Goal: Task Accomplishment & Management: Manage account settings

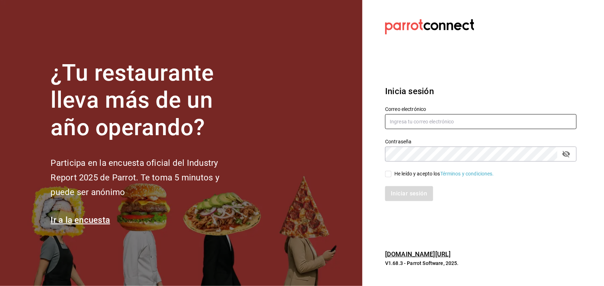
type input "miguelrdn@hotmail.com"
click at [386, 174] on input "He leído y acepto los Términos y condiciones." at bounding box center [388, 174] width 6 height 6
checkbox input "true"
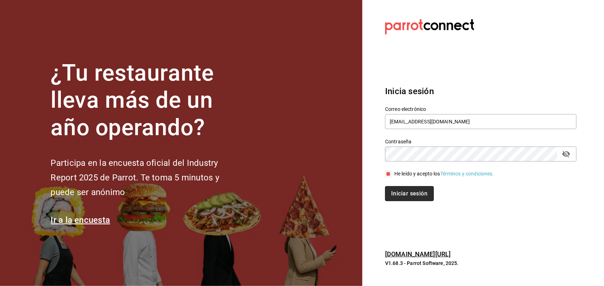
click at [421, 198] on button "Iniciar sesión" at bounding box center [409, 193] width 48 height 15
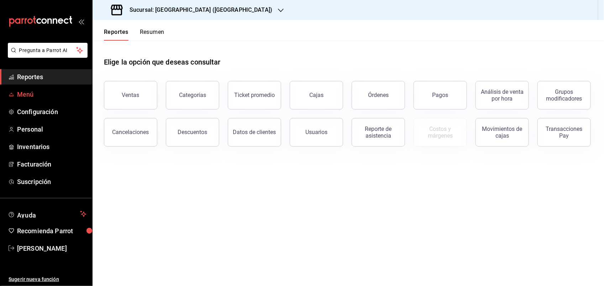
click at [29, 97] on span "Menú" at bounding box center [51, 94] width 69 height 10
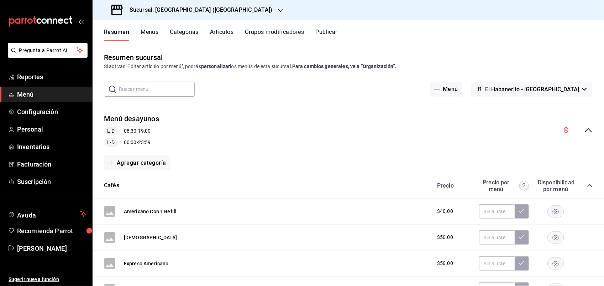
click at [226, 33] on button "Artículos" at bounding box center [221, 34] width 23 height 12
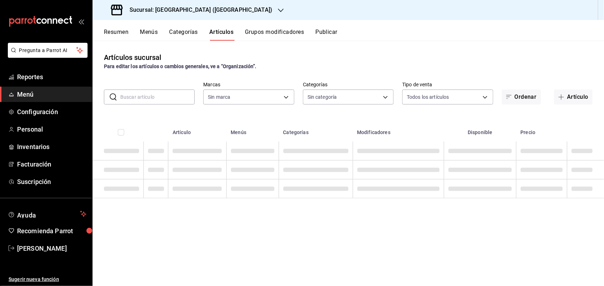
click at [141, 94] on input "text" at bounding box center [157, 97] width 74 height 14
type input "82232847-290f-4d8a-a0b8-f49c1d82ae24"
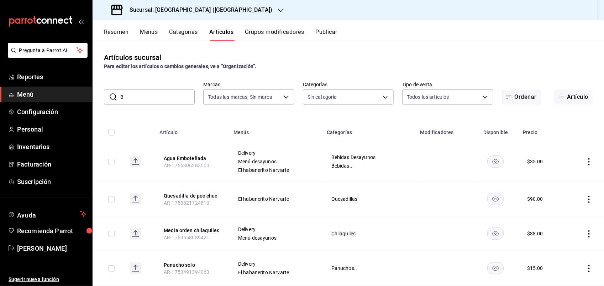
type input "BO"
type input "77e2e4ff-ee8e-40c2-bf59-9ee13a50883d,d615a07f-ae7f-48b3-94ad-295990d1c7b2,9e13d…"
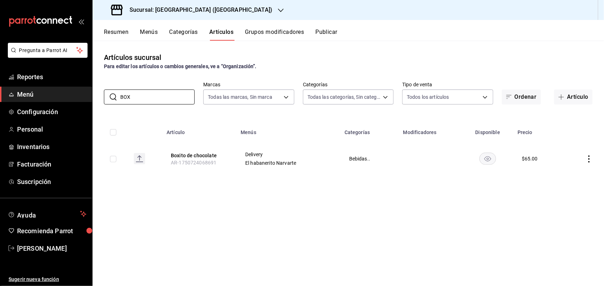
type input "BOX"
click at [590, 157] on icon "actions" at bounding box center [589, 158] width 7 height 7
click at [429, 212] on div at bounding box center [302, 143] width 604 height 286
click at [487, 157] on rect "availability-product" at bounding box center [488, 158] width 16 height 12
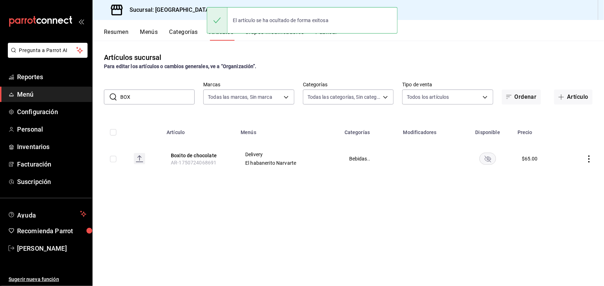
click at [484, 157] on rect "availability-product" at bounding box center [488, 158] width 16 height 12
click at [204, 158] on button "Boxito de chocolate" at bounding box center [199, 155] width 57 height 7
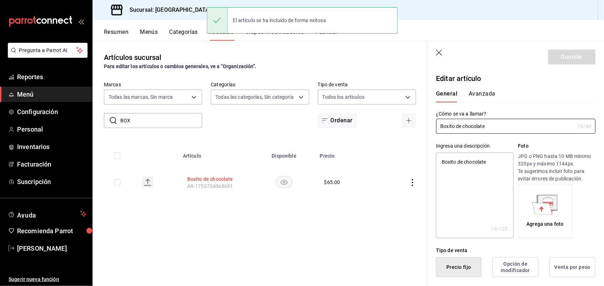
type textarea "x"
type input "$65.00"
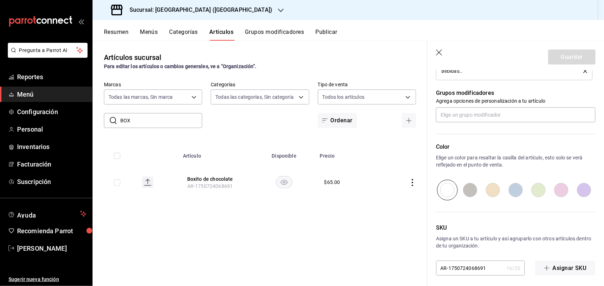
scroll to position [356, 0]
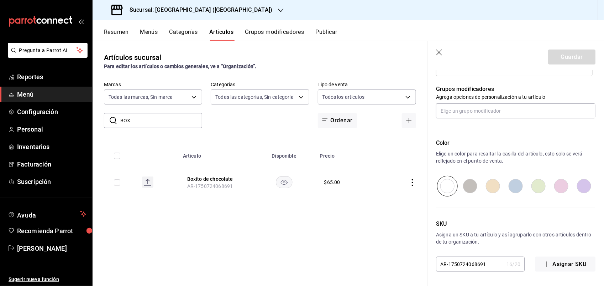
click at [470, 187] on input "radio" at bounding box center [470, 186] width 23 height 21
radio input "true"
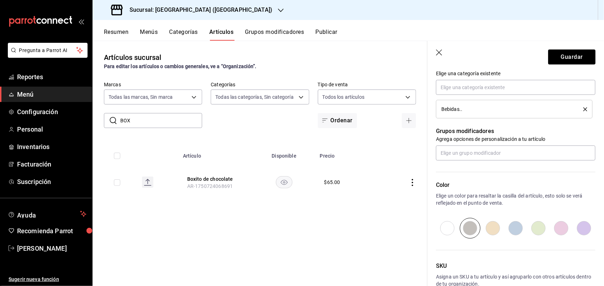
scroll to position [314, 0]
click at [563, 59] on button "Guardar" at bounding box center [571, 56] width 47 height 15
type textarea "x"
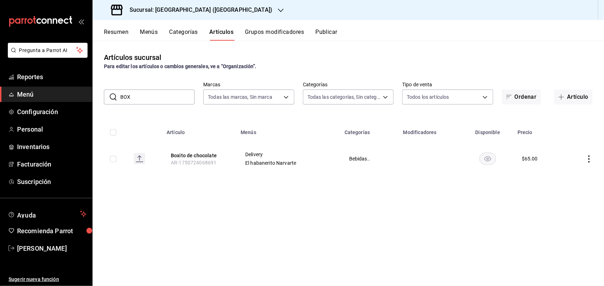
click at [590, 161] on icon "actions" at bounding box center [589, 158] width 7 height 7
click at [559, 173] on span "Editar" at bounding box center [568, 175] width 19 height 7
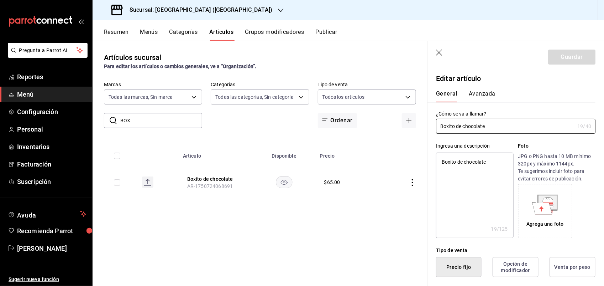
type textarea "x"
type input "$65.00"
radio input "false"
radio input "true"
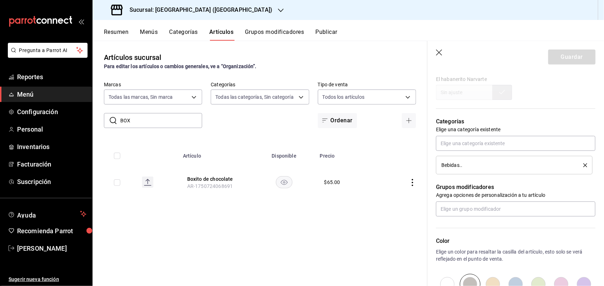
scroll to position [259, 0]
click at [584, 164] on icon "delete" at bounding box center [586, 165] width 4 height 4
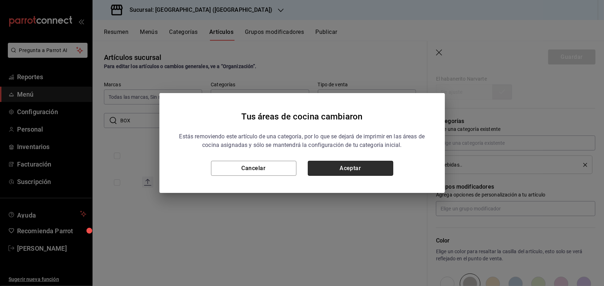
click at [347, 168] on button "Aceptar" at bounding box center [350, 168] width 85 height 15
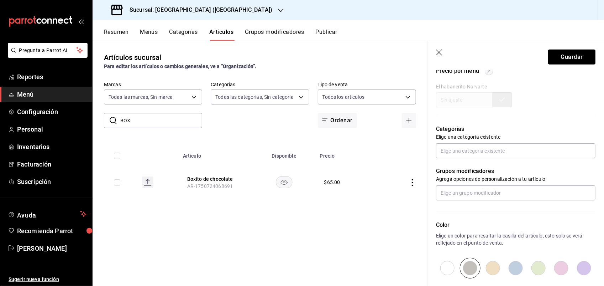
scroll to position [250, 0]
click at [482, 150] on input "text" at bounding box center [516, 151] width 160 height 15
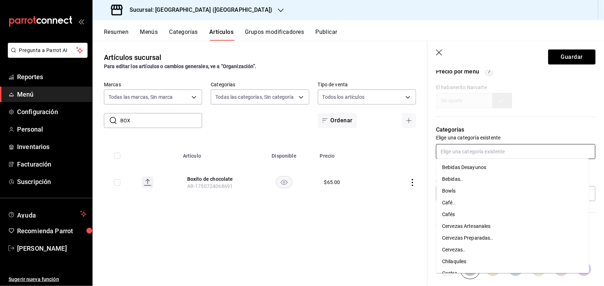
click at [442, 177] on li "Bebidas.." at bounding box center [513, 179] width 153 height 12
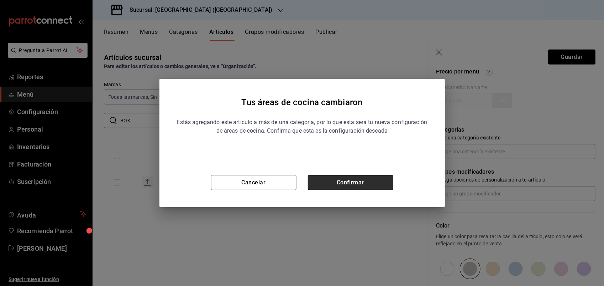
click at [389, 181] on button "Confirmar" at bounding box center [350, 182] width 85 height 15
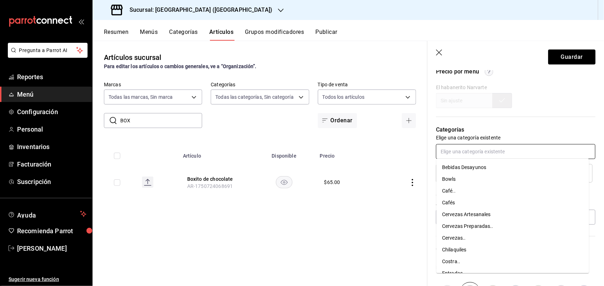
click at [465, 145] on input "text" at bounding box center [516, 151] width 160 height 15
click at [465, 166] on li "Bebidas Desayunos" at bounding box center [513, 167] width 153 height 12
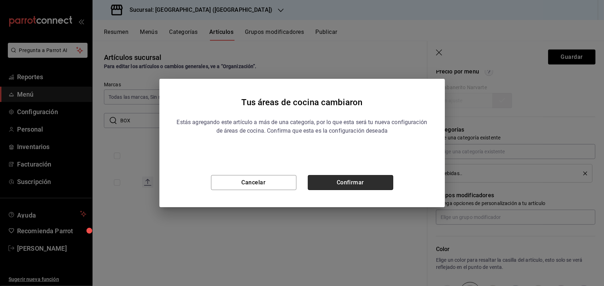
click at [377, 178] on button "Confirmar" at bounding box center [350, 182] width 85 height 15
type textarea "x"
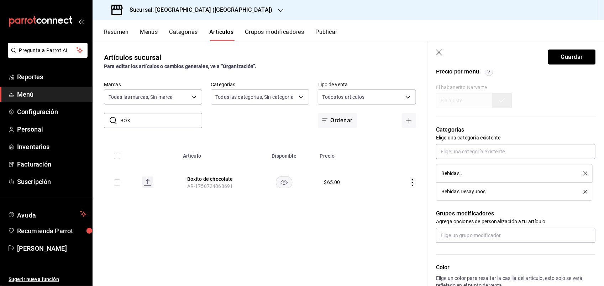
click at [351, 186] on td "$ 65.00" at bounding box center [347, 182] width 62 height 34
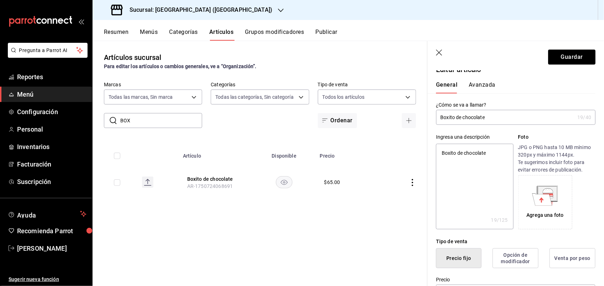
scroll to position [0, 0]
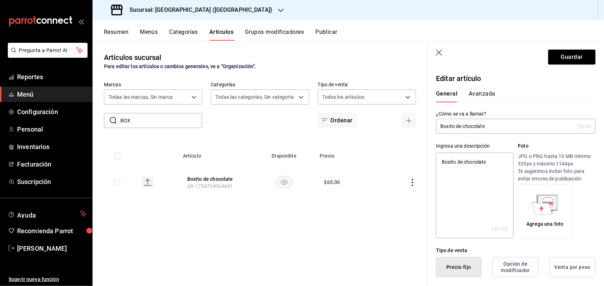
click at [479, 92] on button "Avanzada" at bounding box center [482, 96] width 27 height 12
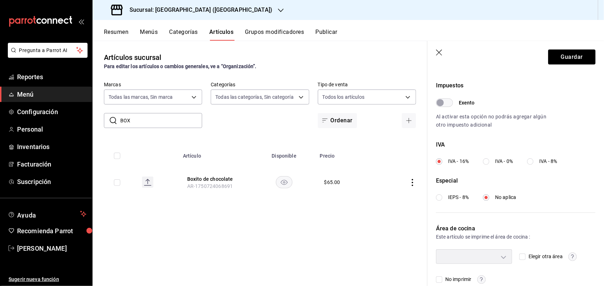
scroll to position [218, 0]
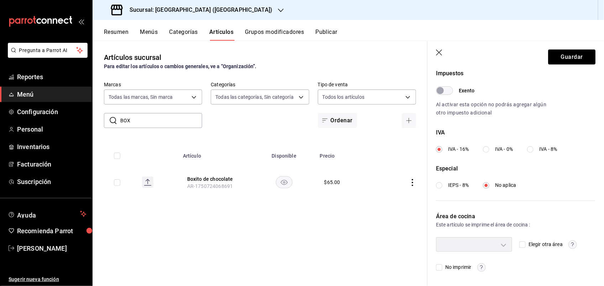
click at [501, 243] on div "​" at bounding box center [474, 244] width 76 height 14
click at [440, 269] on input "No imprimir" at bounding box center [439, 267] width 6 height 6
checkbox input "true"
click at [522, 244] on input "Elegir otra área" at bounding box center [522, 244] width 6 height 6
checkbox input "true"
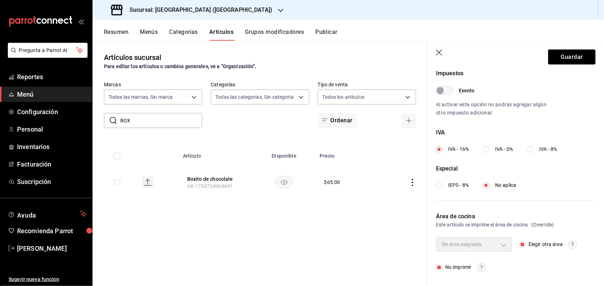
click at [494, 242] on div "Sin área asignada" at bounding box center [474, 244] width 76 height 14
click at [521, 243] on input "Elegir otra área" at bounding box center [522, 244] width 6 height 6
checkbox input "false"
type input "733ee850-d95e-481c-9961-a849a23aab92"
click at [521, 243] on input "Elegir otra área" at bounding box center [522, 244] width 6 height 6
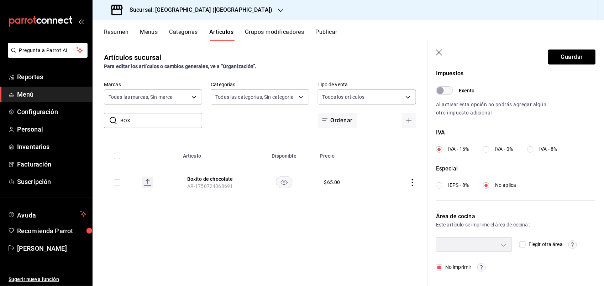
checkbox input "true"
click at [501, 243] on div "Sin área asignada" at bounding box center [474, 244] width 76 height 14
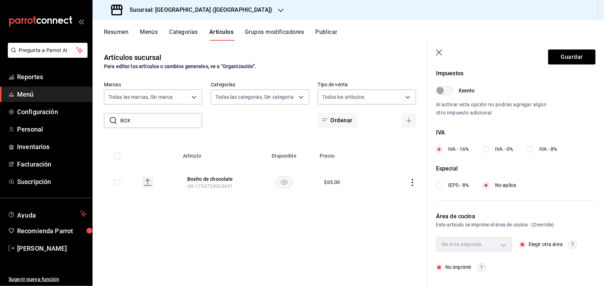
drag, startPoint x: 501, startPoint y: 243, endPoint x: 437, endPoint y: 269, distance: 68.8
click at [437, 269] on div "Sin área asignada Elegir otra área No imprimir" at bounding box center [516, 254] width 160 height 34
click at [437, 269] on input "No imprimir" at bounding box center [439, 267] width 6 height 6
click at [475, 249] on body "Pregunta a Parrot AI Reportes Menú Configuración Personal Inventarios Facturaci…" at bounding box center [302, 143] width 604 height 286
click at [521, 243] on div at bounding box center [302, 143] width 604 height 286
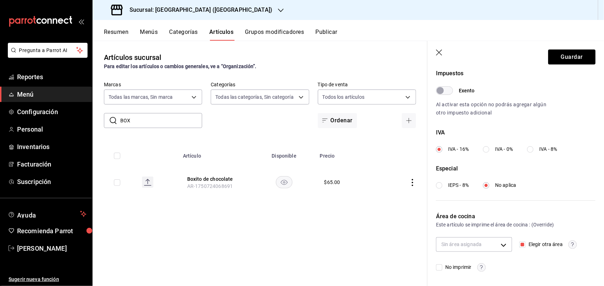
click at [441, 269] on input "No imprimir" at bounding box center [439, 267] width 6 height 6
checkbox input "true"
click at [558, 60] on button "Guardar" at bounding box center [571, 56] width 47 height 15
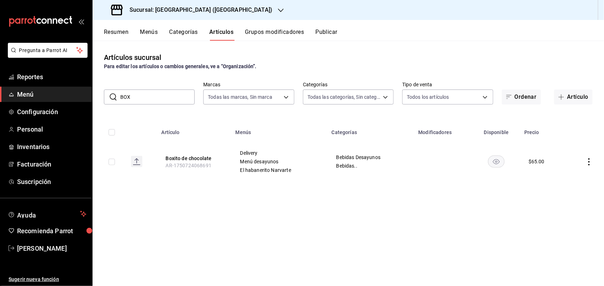
click at [25, 93] on span "Menú" at bounding box center [51, 94] width 69 height 10
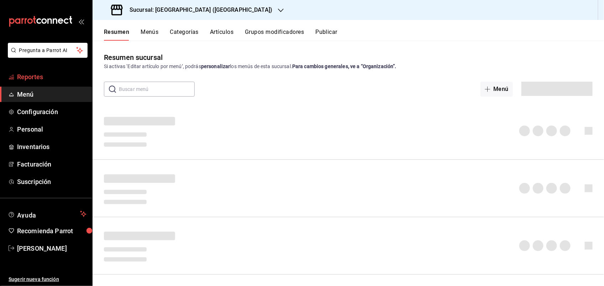
click at [31, 79] on span "Reportes" at bounding box center [51, 77] width 69 height 10
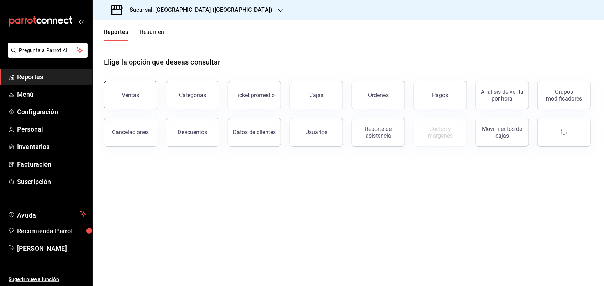
click at [141, 100] on button "Ventas" at bounding box center [130, 95] width 53 height 28
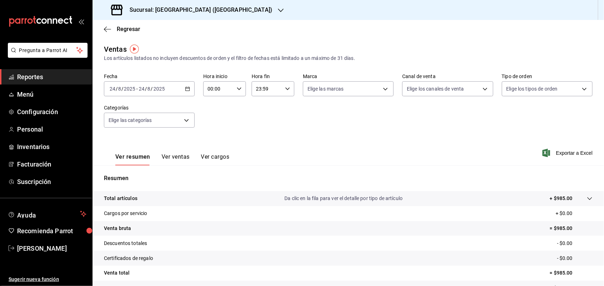
click at [186, 88] on icon "button" at bounding box center [187, 88] width 5 height 5
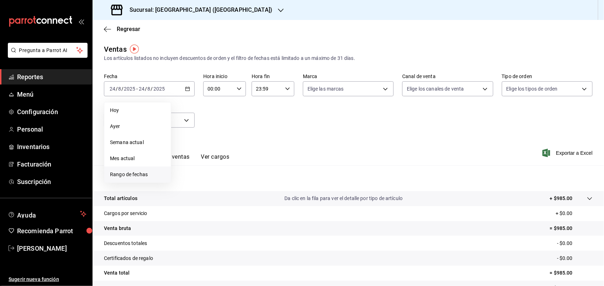
click at [122, 176] on span "Rango de fechas" at bounding box center [137, 174] width 55 height 7
click at [185, 166] on abbr "11" at bounding box center [186, 167] width 5 height 5
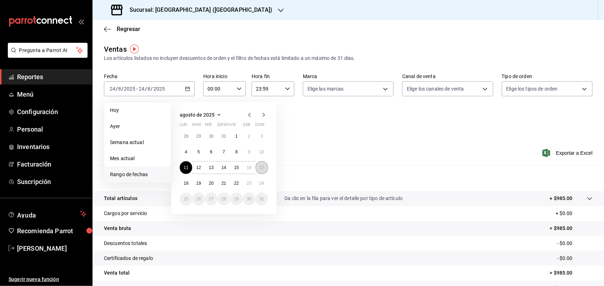
click at [262, 165] on abbr "17" at bounding box center [262, 167] width 5 height 5
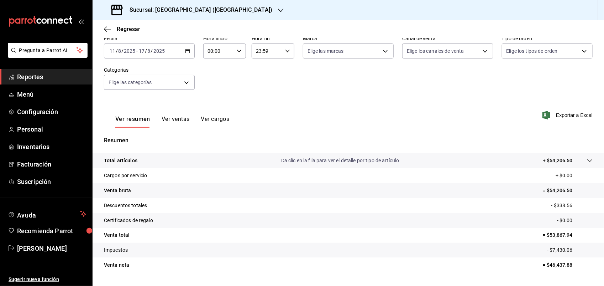
scroll to position [25, 0]
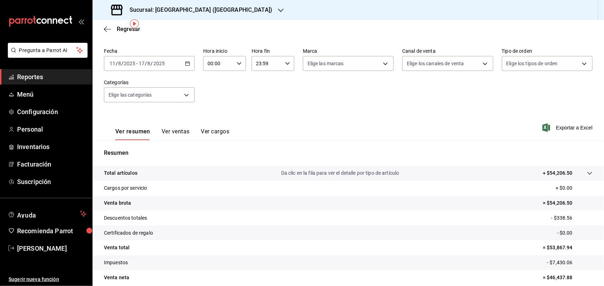
click at [183, 65] on div "[DATE] [DATE] - [DATE] [DATE]" at bounding box center [149, 63] width 91 height 15
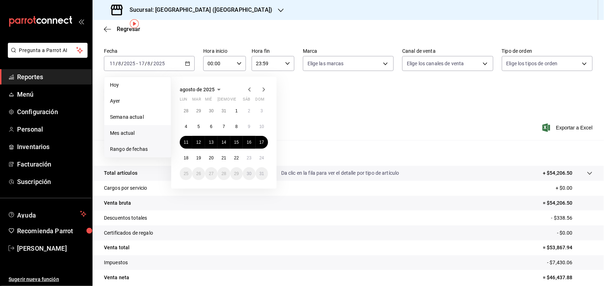
click at [129, 131] on span "Mes actual" at bounding box center [137, 132] width 55 height 7
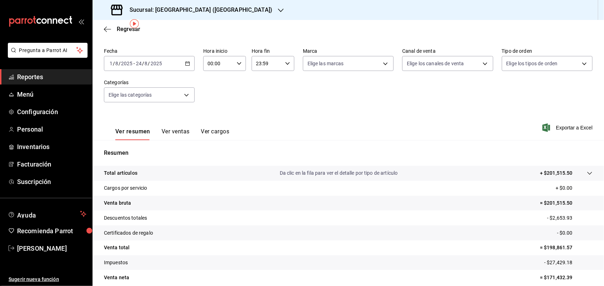
click at [364, 116] on div "Ver resumen Ver ventas Ver cargos Exportar a Excel" at bounding box center [349, 125] width 512 height 29
click at [424, 127] on div "Ver resumen Ver ventas Ver cargos Exportar a Excel" at bounding box center [349, 125] width 512 height 29
click at [302, 101] on div "Fecha [DATE] [DATE] - [DATE] [DATE] Hora inicio 00:00 Hora inicio Hora fin 23:5…" at bounding box center [348, 79] width 489 height 63
